Goal: Obtain resource: Download file/media

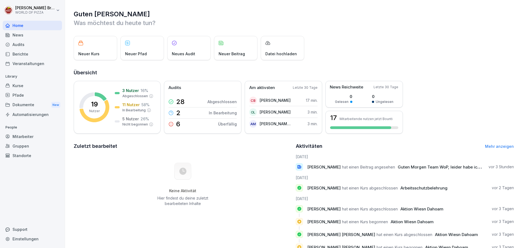
click at [35, 106] on div "Dokumente New" at bounding box center [32, 105] width 59 height 10
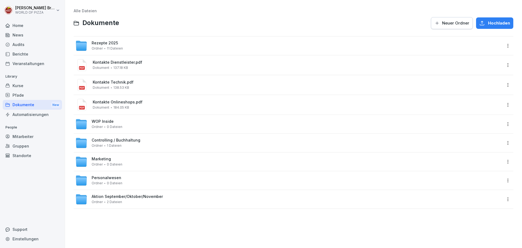
click at [110, 48] on span "11 Dateien" at bounding box center [115, 49] width 16 height 4
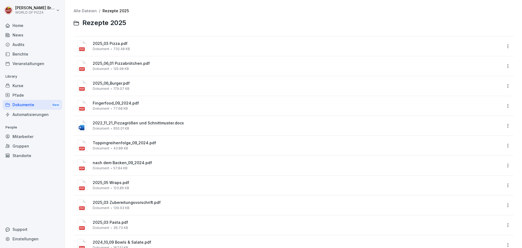
scroll to position [20, 0]
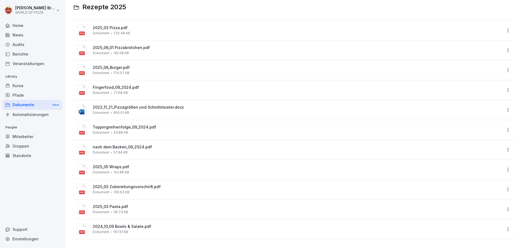
click at [30, 106] on div "Dokumente New" at bounding box center [32, 105] width 59 height 10
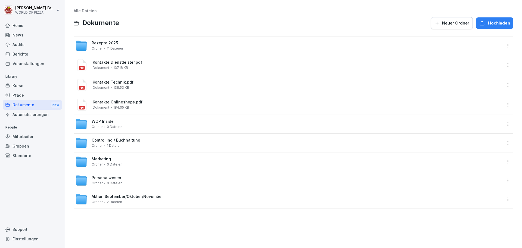
click at [123, 198] on span "Aktion September/Oktober/November" at bounding box center [127, 196] width 71 height 5
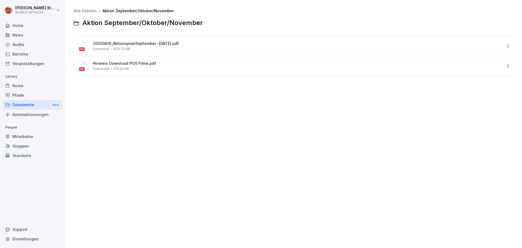
click at [134, 47] on div "20250818_AktionsplanSeptember -[DATE].pdf Dokument 633.72 KB" at bounding box center [297, 46] width 409 height 10
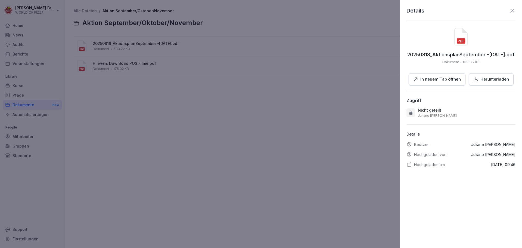
click at [445, 79] on p "In neuem Tab öffnen" at bounding box center [440, 79] width 41 height 6
